Goal: Check status: Check status

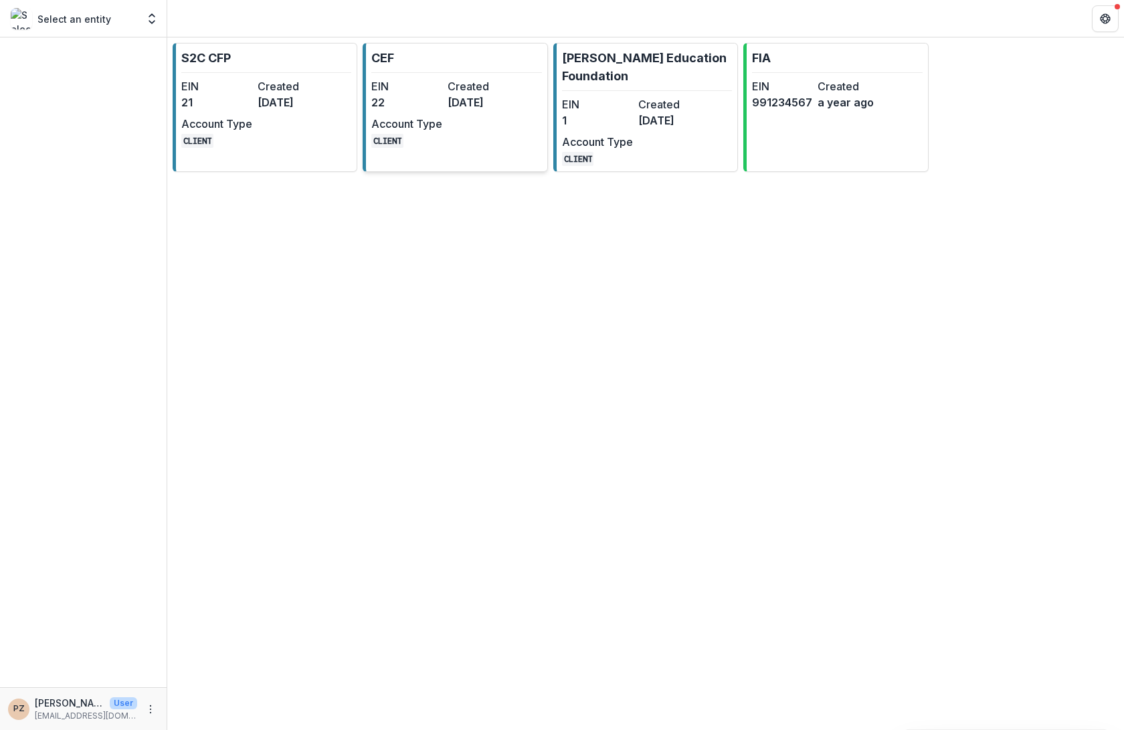
click at [415, 74] on link "CEF EIN 22 Created [DATE] Account Type CLIENT" at bounding box center [455, 107] width 185 height 129
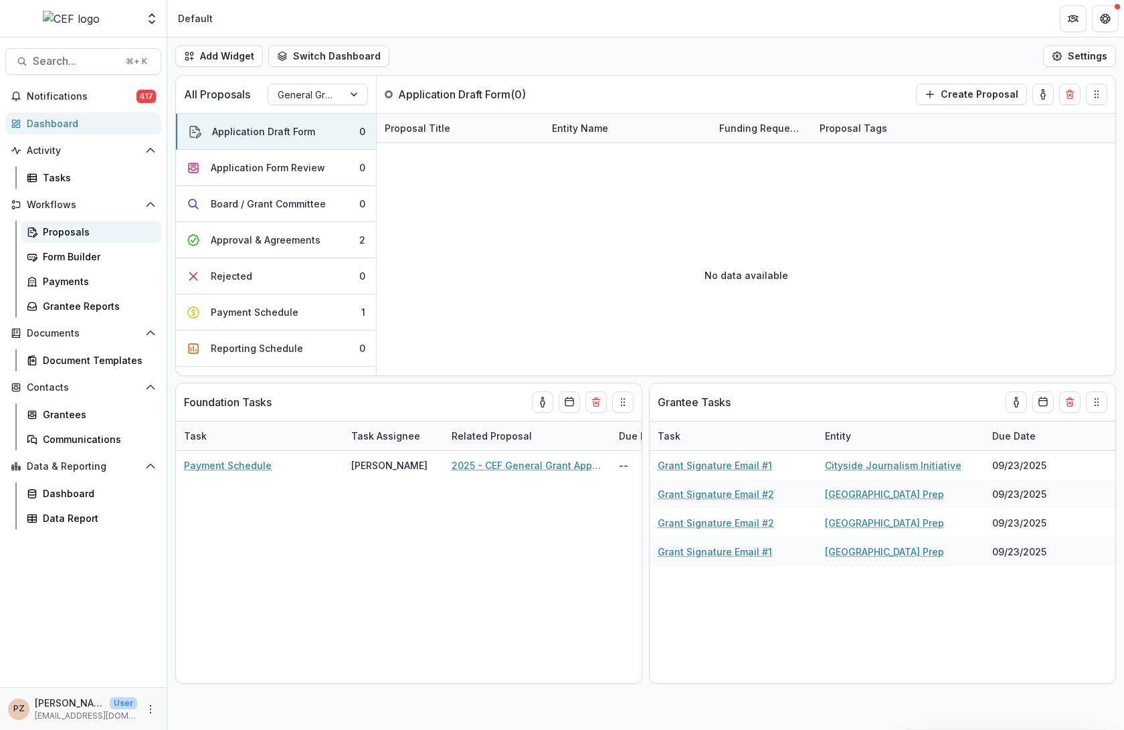
click at [66, 236] on div "Proposals" at bounding box center [97, 232] width 108 height 14
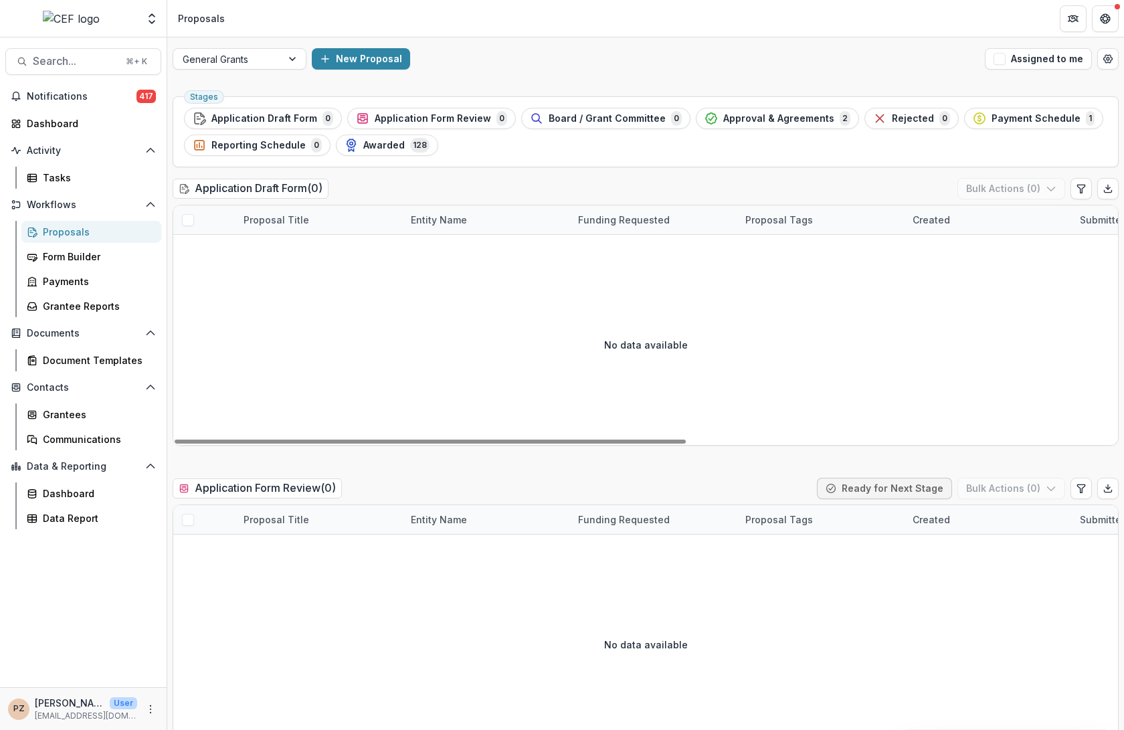
click at [751, 113] on span "Approval & Agreements" at bounding box center [778, 118] width 111 height 11
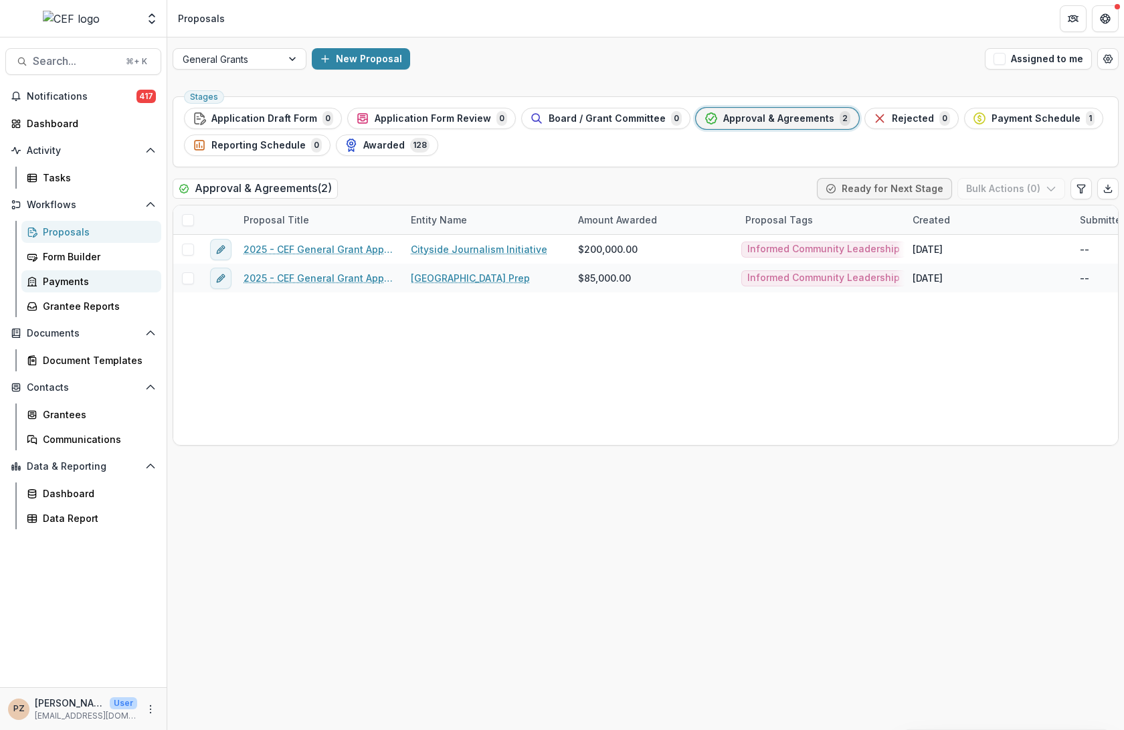
click at [72, 280] on div "Payments" at bounding box center [97, 281] width 108 height 14
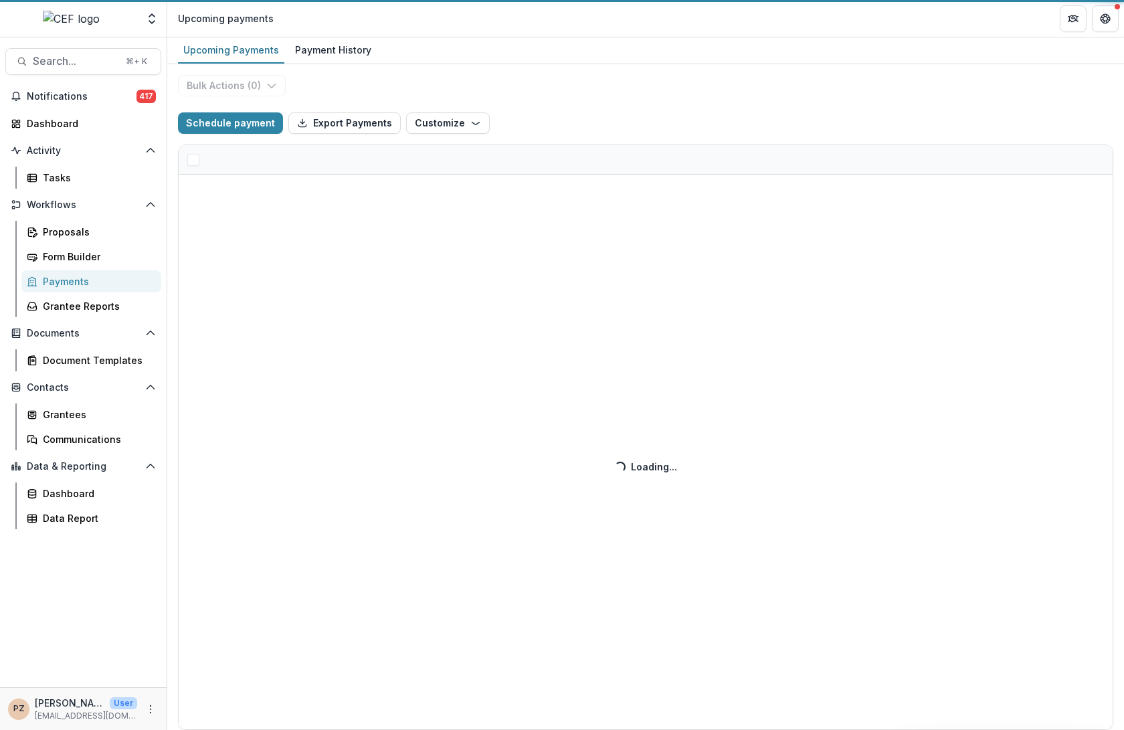
select select "******"
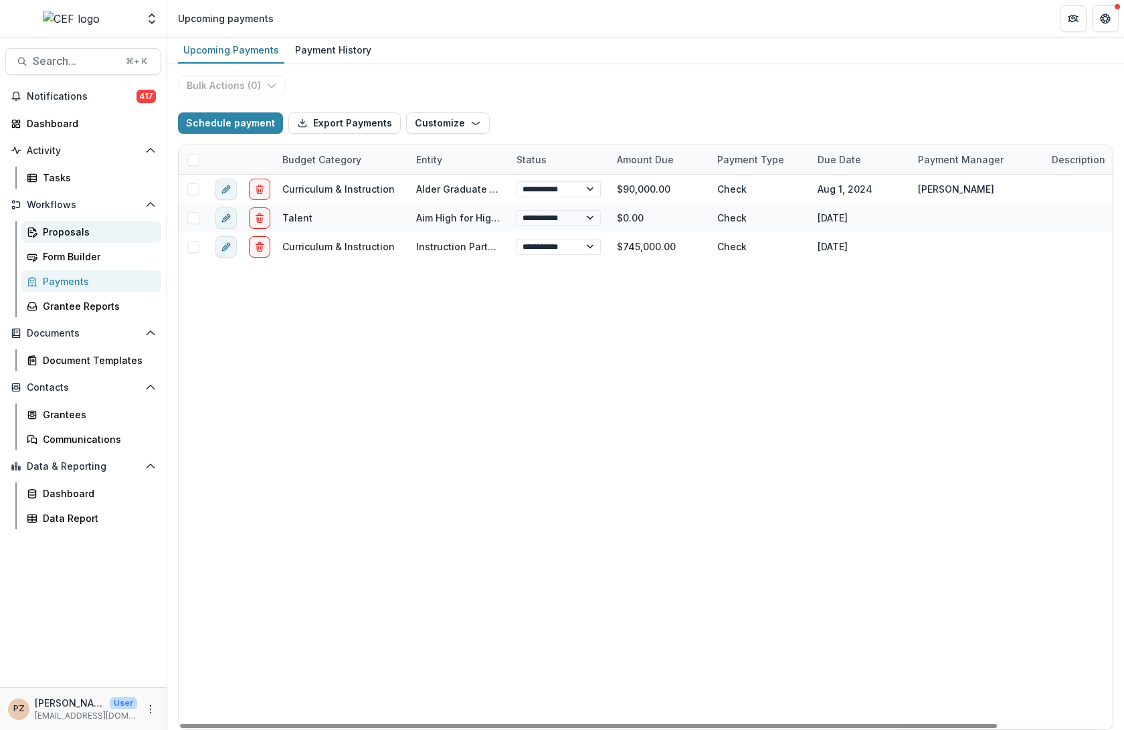
click at [64, 237] on div "Proposals" at bounding box center [97, 232] width 108 height 14
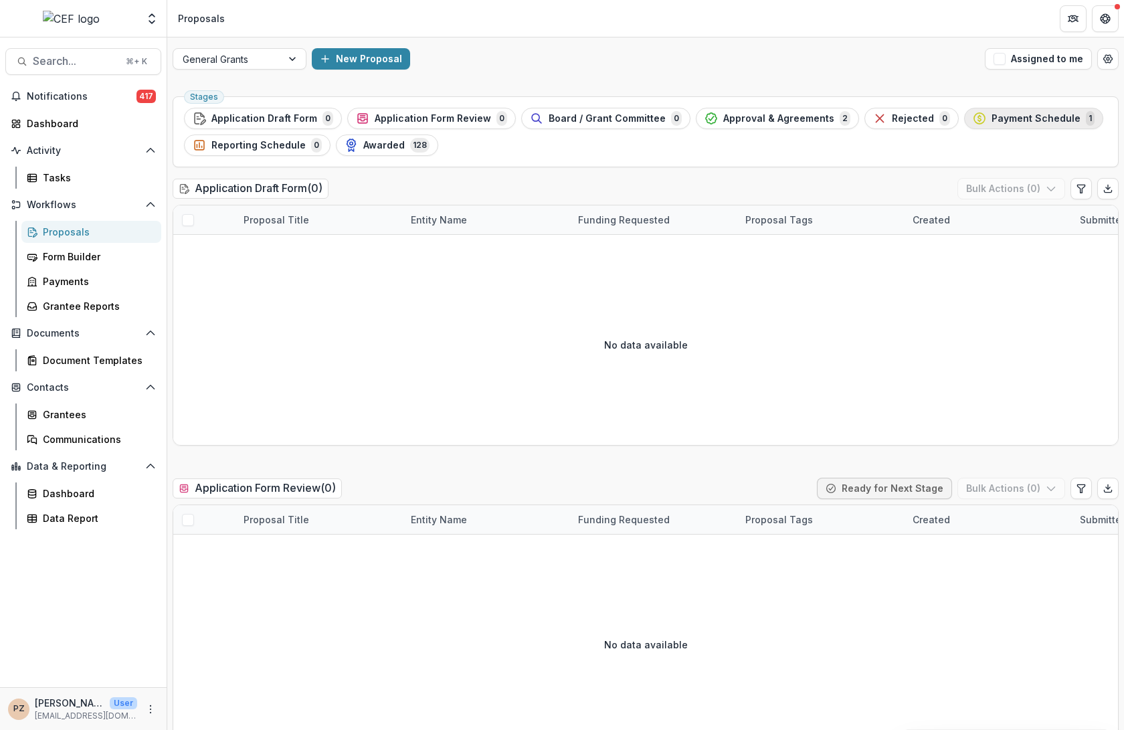
click at [1022, 114] on span "Payment Schedule" at bounding box center [1036, 118] width 89 height 11
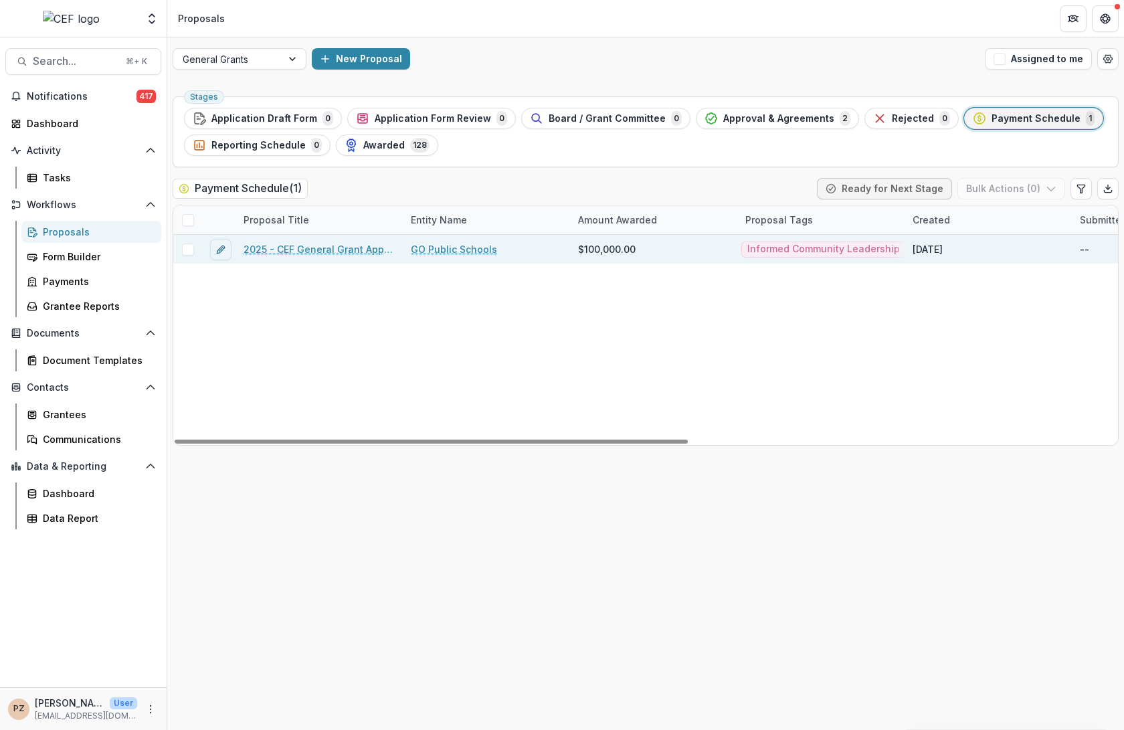
click at [319, 254] on link "2025 - CEF General Grant Application Form_Go Public Schools" at bounding box center [319, 249] width 151 height 14
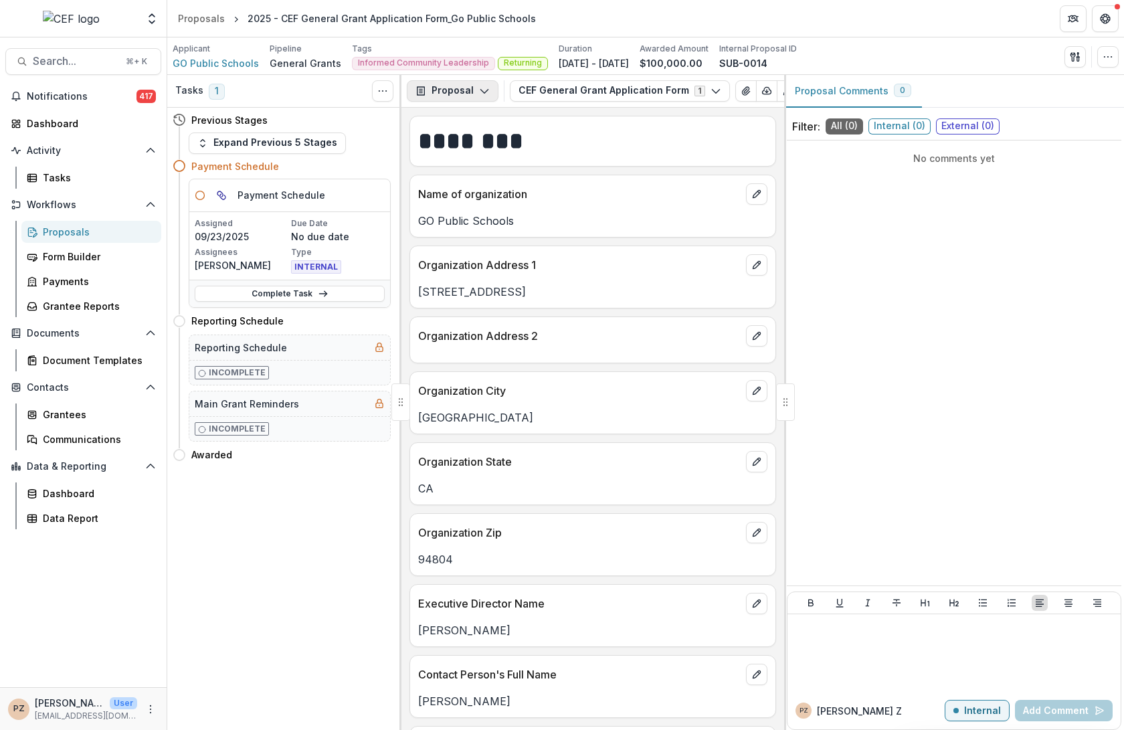
click at [480, 95] on button "Proposal" at bounding box center [453, 90] width 92 height 21
click at [488, 183] on div "Grant Agreements" at bounding box center [495, 188] width 122 height 14
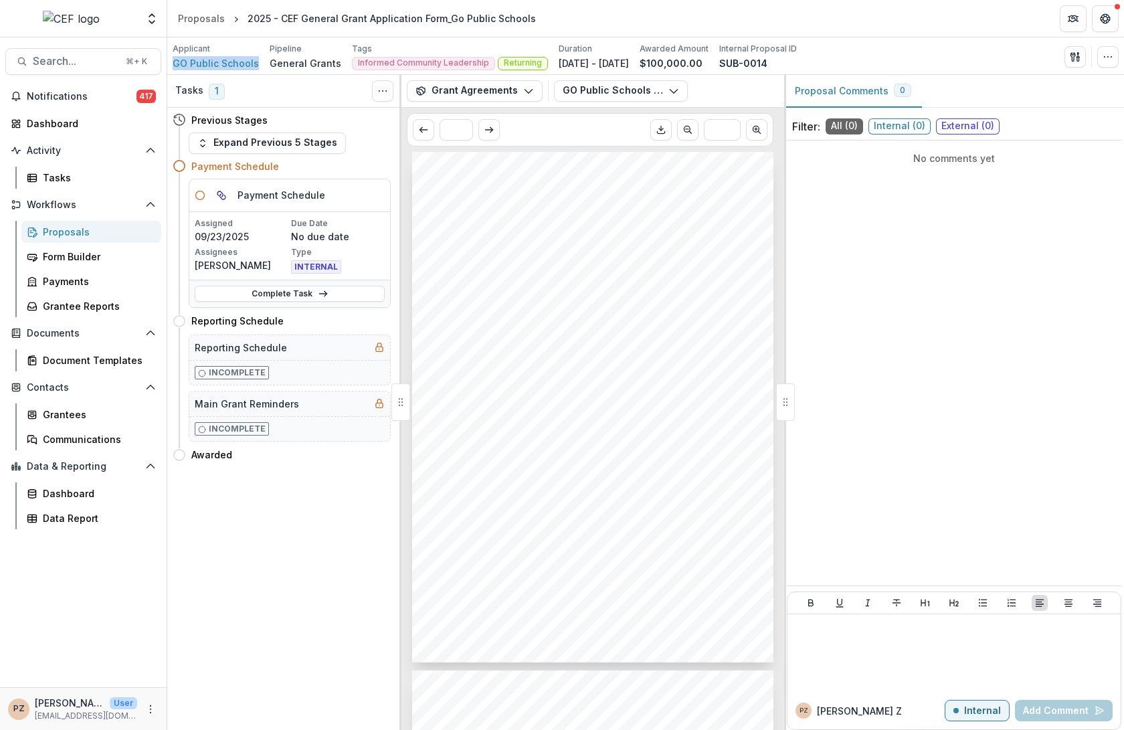
drag, startPoint x: 191, startPoint y: 63, endPoint x: 169, endPoint y: 61, distance: 22.2
click at [169, 61] on div "Applicant GO Public Schools Pipeline General Grants Tags Informed Community Lea…" at bounding box center [645, 55] width 957 height 37
drag, startPoint x: 527, startPoint y: 19, endPoint x: 246, endPoint y: 25, distance: 281.1
click at [246, 25] on div "2025 - CEF General Grant Application Form_Go Public Schools" at bounding box center [391, 18] width 299 height 19
copy div "2025 - CEF General Grant Application Form_Go Public Schools"
